Goal: Communication & Community: Ask a question

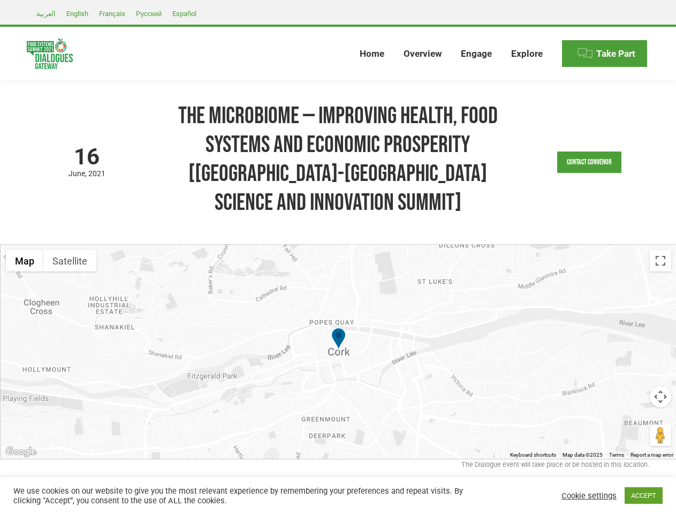
click at [338, 257] on div at bounding box center [339, 352] width 676 height 214
click at [590, 152] on link "Contact Convenor" at bounding box center [589, 162] width 64 height 21
click at [0, 0] on textarea at bounding box center [0, 0] width 0 height 0
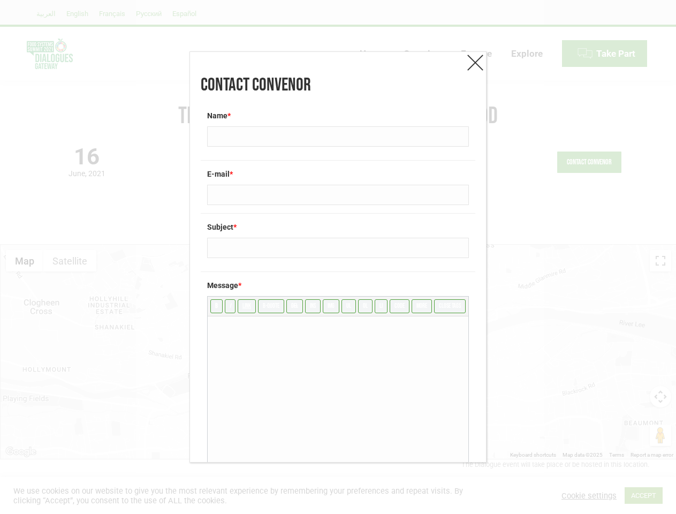
click at [338, 323] on textarea at bounding box center [338, 396] width 261 height 161
click at [342, 311] on input "ul" at bounding box center [349, 306] width 14 height 14
type textarea "<ul>"
type input "/ul"
click at [25, 232] on div "Contact Convenor Name * E-mail * Subject * Message * b i link b-quote del ins i…" at bounding box center [338, 257] width 676 height 514
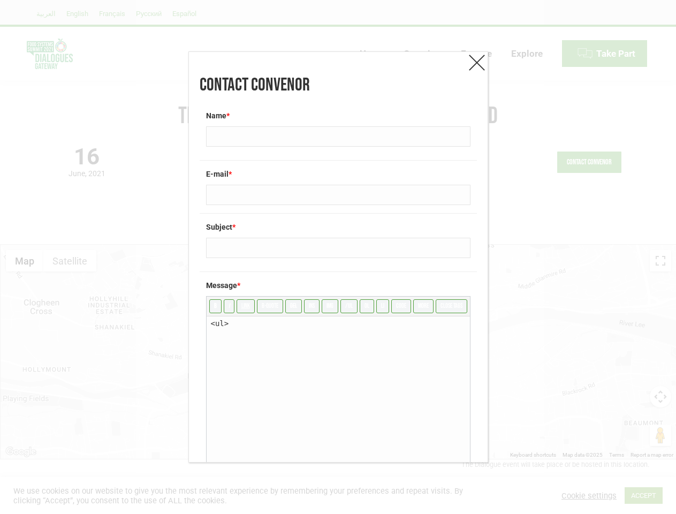
click at [25, 232] on div "Contact Convenor Name * E-mail * Subject * Message * b i link b-quote del ins i…" at bounding box center [338, 257] width 676 height 514
click at [70, 232] on div "Contact Convenor Name * E-mail * Subject * Message * b i link b-quote del ins i…" at bounding box center [338, 257] width 676 height 514
